Goal: Complete application form: Complete application form

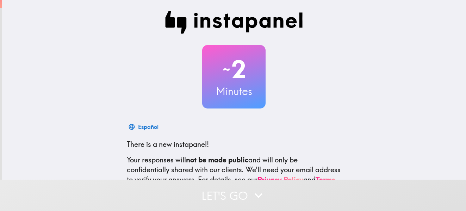
click at [205, 78] on h2 "~ 2" at bounding box center [233, 69] width 63 height 29
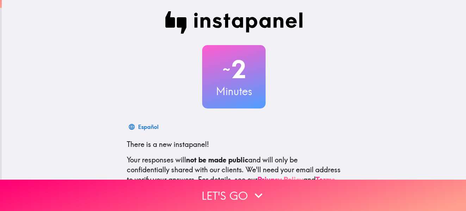
scroll to position [0, 3]
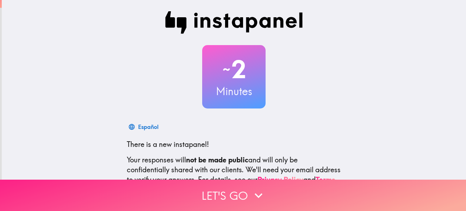
click at [238, 180] on button "Let's go" at bounding box center [233, 195] width 466 height 31
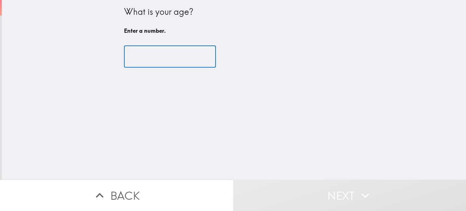
click at [169, 55] on input "number" at bounding box center [170, 57] width 92 height 22
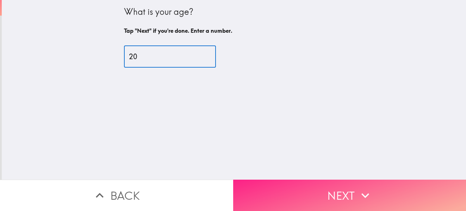
type input "20"
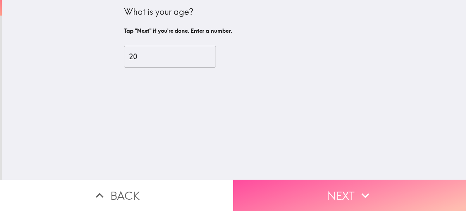
drag, startPoint x: 277, startPoint y: 188, endPoint x: 273, endPoint y: 187, distance: 4.0
click at [273, 187] on button "Next" at bounding box center [349, 195] width 233 height 31
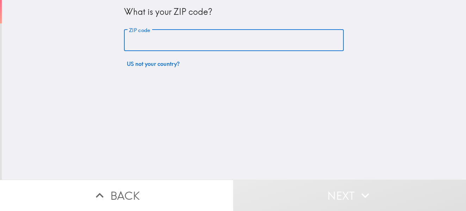
click at [238, 38] on input "ZIP code" at bounding box center [234, 41] width 220 height 22
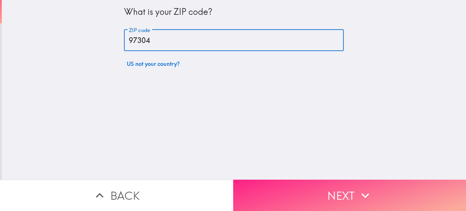
type input "97304"
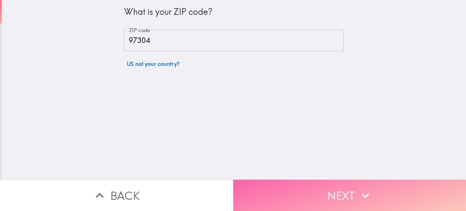
click at [288, 196] on button "Next" at bounding box center [349, 195] width 233 height 31
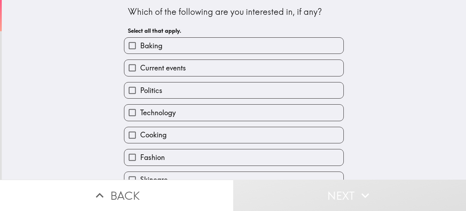
click at [371, 80] on div "Which of the following are you interested in, if any? Select all that apply. Ba…" at bounding box center [234, 90] width 464 height 180
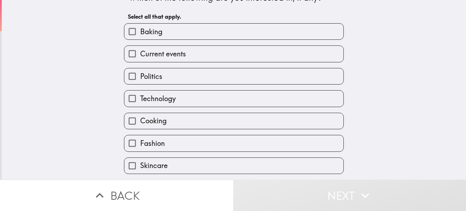
scroll to position [59, 0]
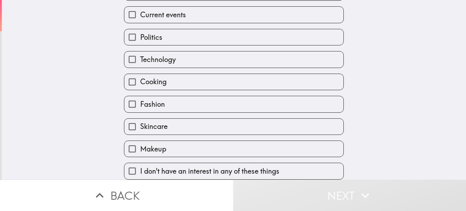
click at [267, 135] on div "Makeup" at bounding box center [230, 146] width 225 height 22
click at [256, 68] on div "Cooking" at bounding box center [230, 79] width 225 height 22
click at [238, 51] on label "Technology" at bounding box center [233, 59] width 219 height 16
click at [140, 51] on input "Technology" at bounding box center [132, 59] width 16 height 16
checkbox input "true"
